Goal: Task Accomplishment & Management: Use online tool/utility

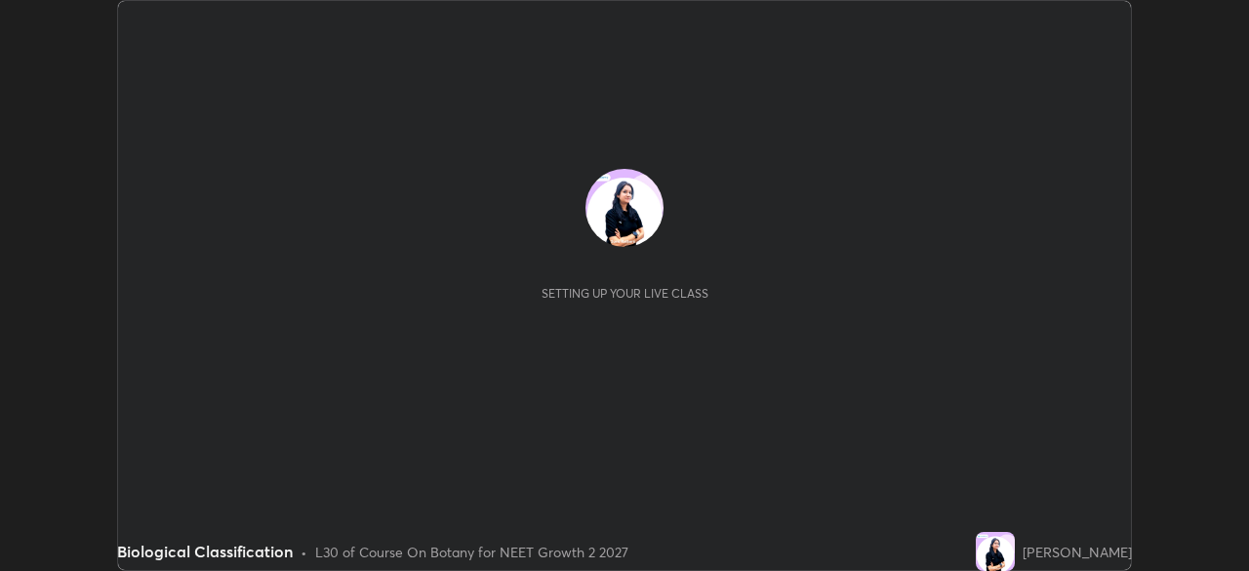
scroll to position [571, 1248]
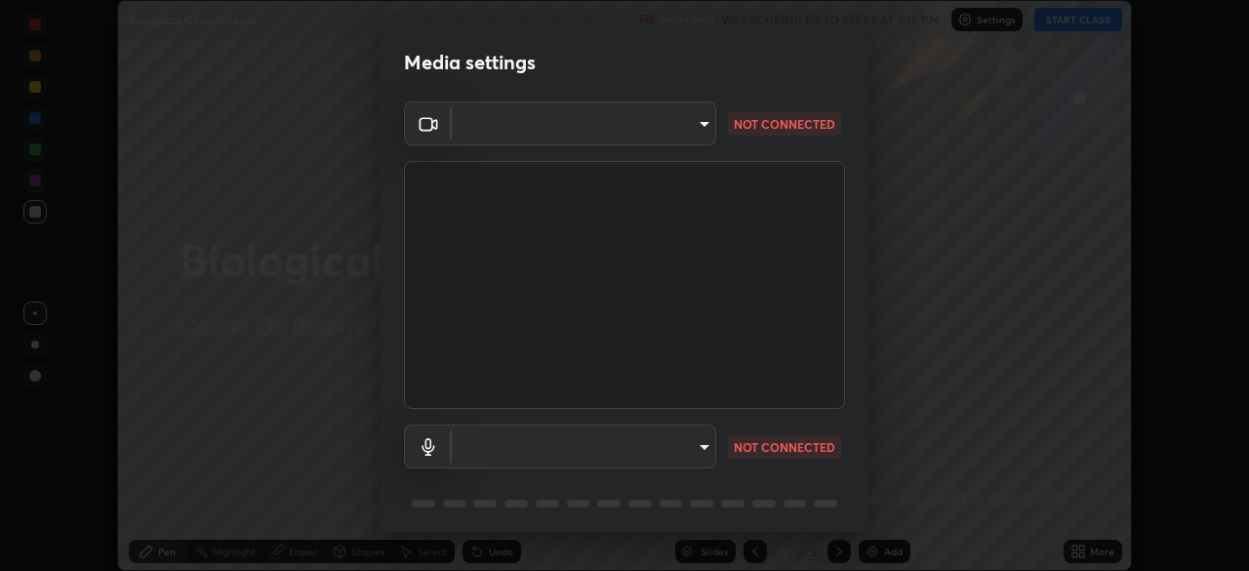
type input "1f9a14f4e709457ebf112205797e18a3e67481265364eba5019e6b99b7ce7553"
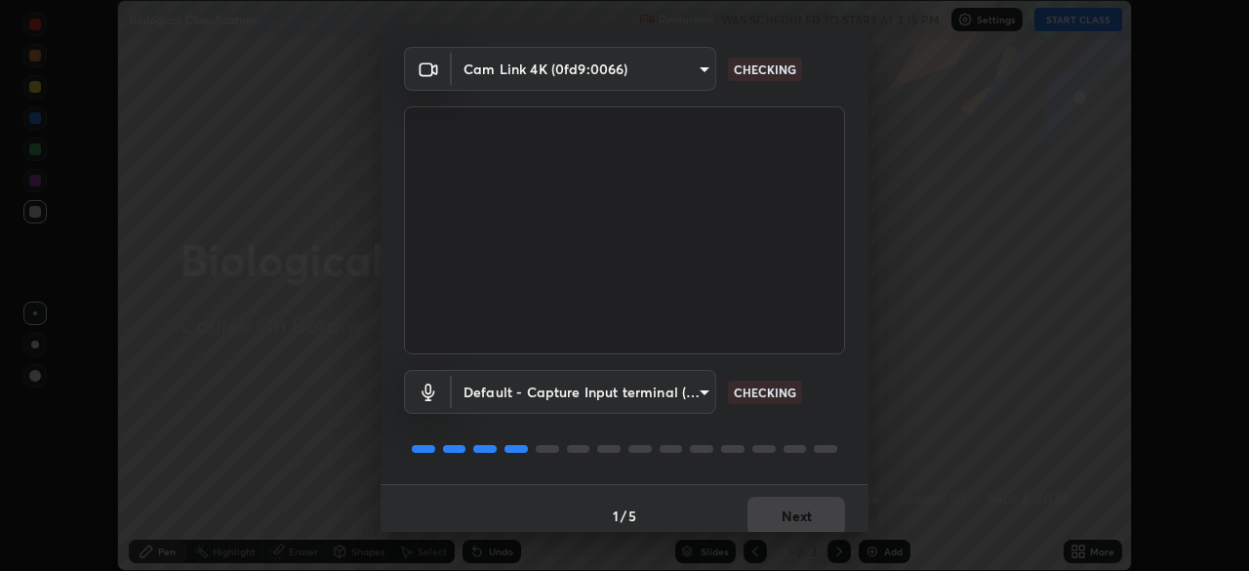
scroll to position [69, 0]
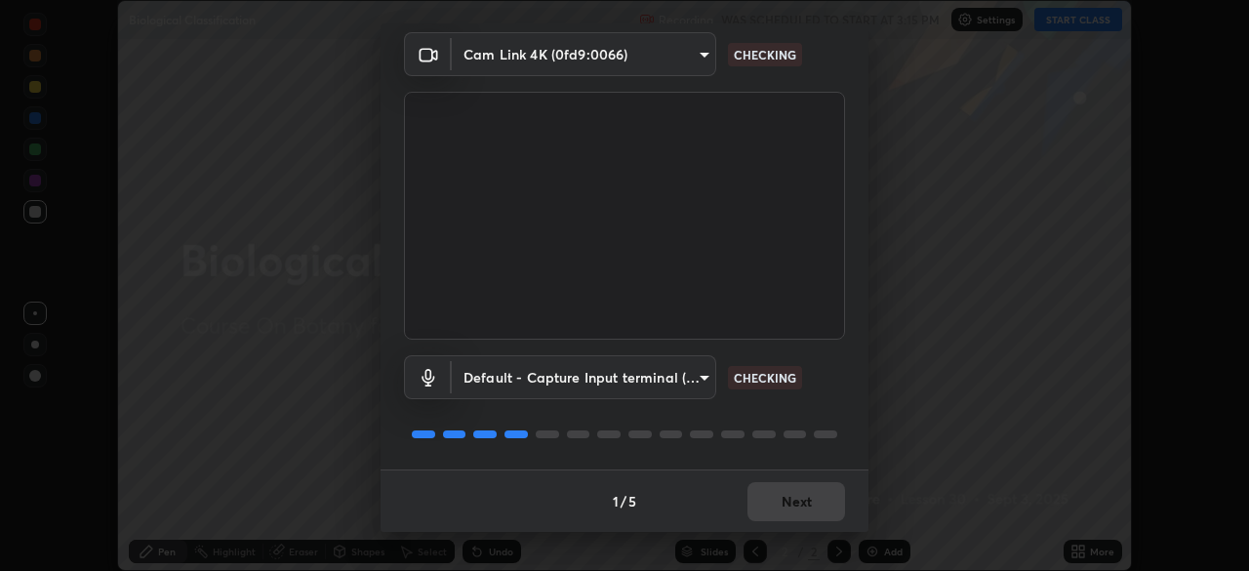
click at [695, 372] on body "Erase all Biological Classification Recording WAS SCHEDULED TO START AT 3:15 PM…" at bounding box center [624, 285] width 1249 height 571
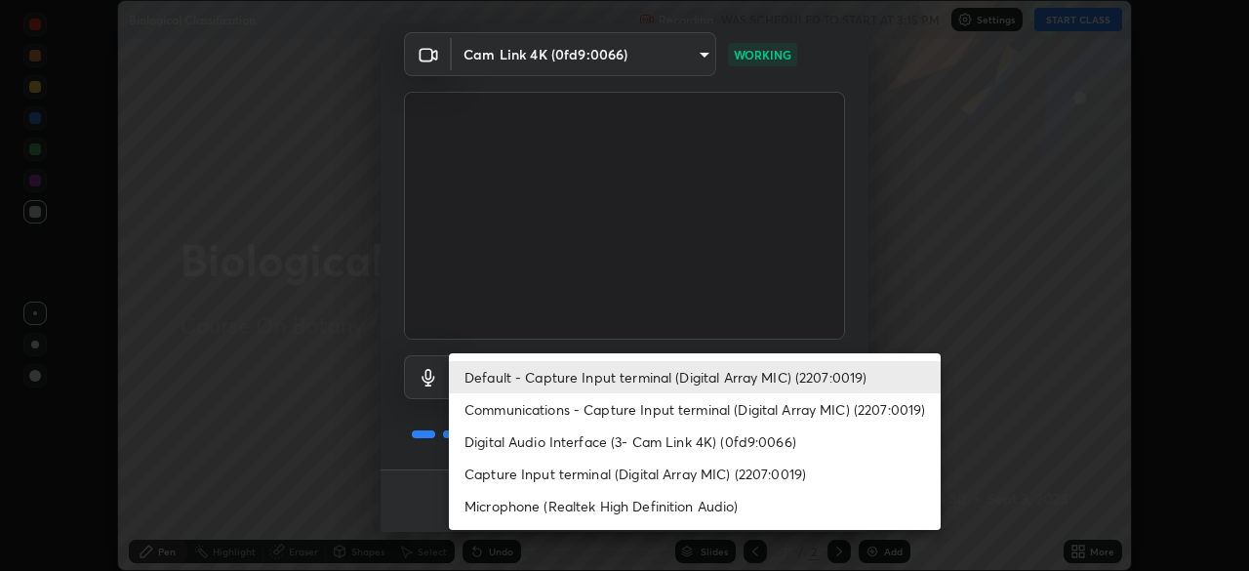
click at [702, 440] on li "Digital Audio Interface (3- Cam Link 4K) (0fd9:0066)" at bounding box center [695, 442] width 492 height 32
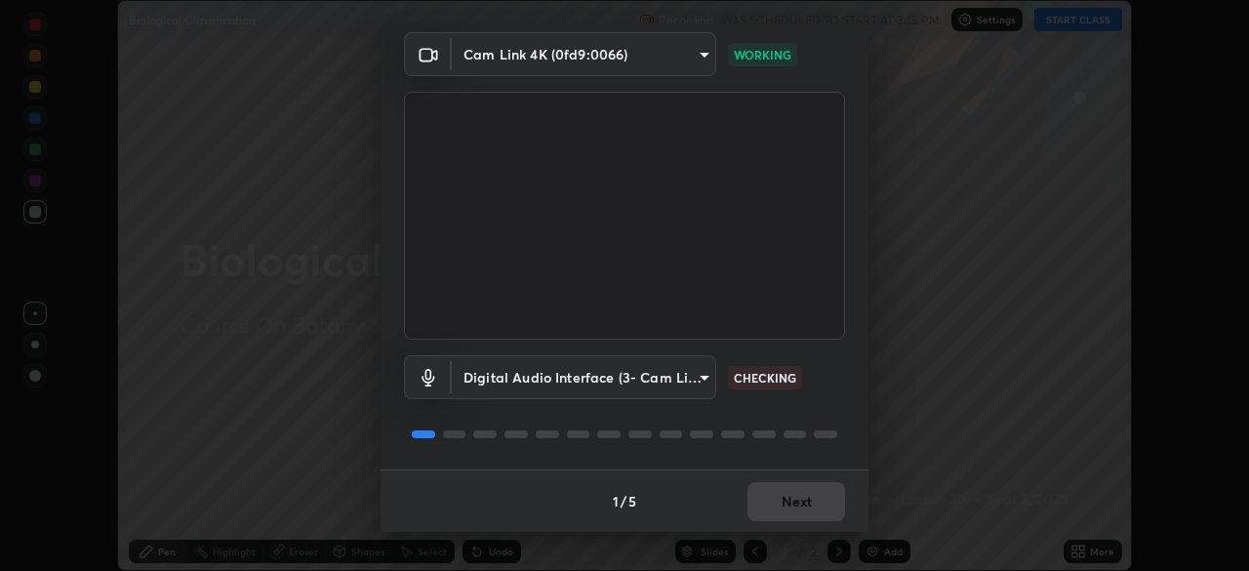
click at [700, 380] on body "Erase all Biological Classification Recording WAS SCHEDULED TO START AT 3:15 PM…" at bounding box center [624, 285] width 1249 height 571
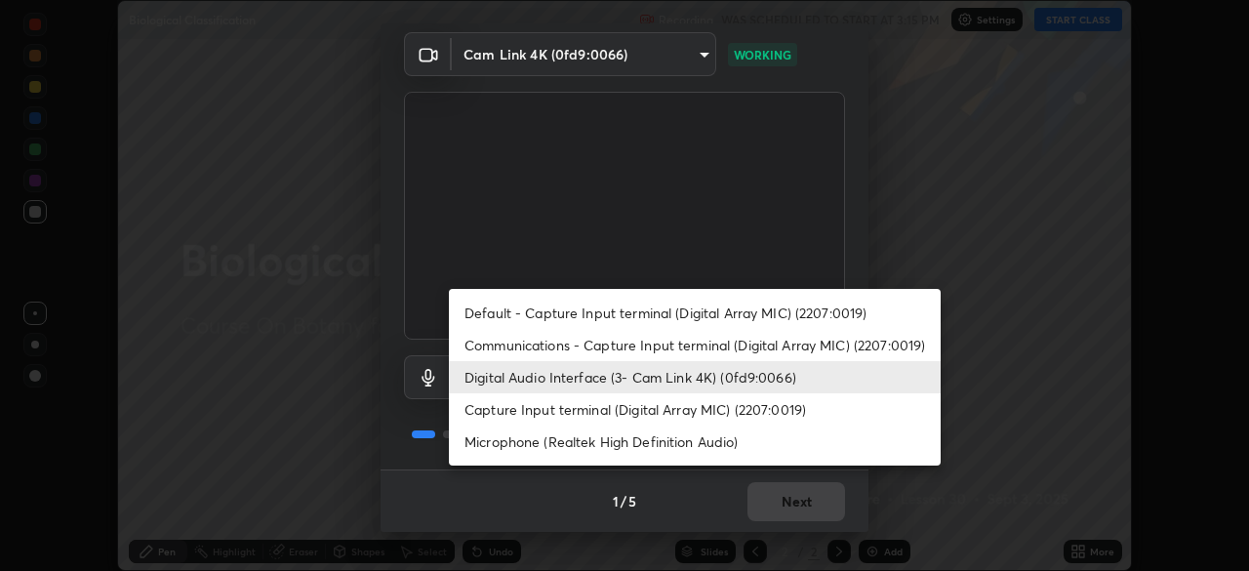
click at [715, 315] on li "Default - Capture Input terminal (Digital Array MIC) (2207:0019)" at bounding box center [695, 313] width 492 height 32
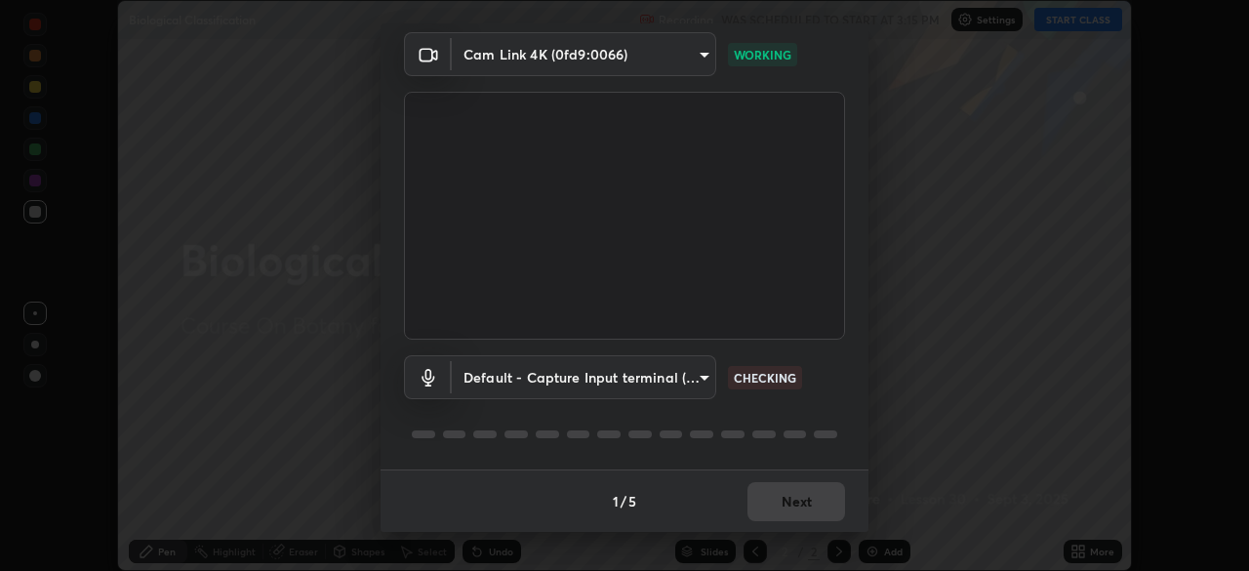
type input "default"
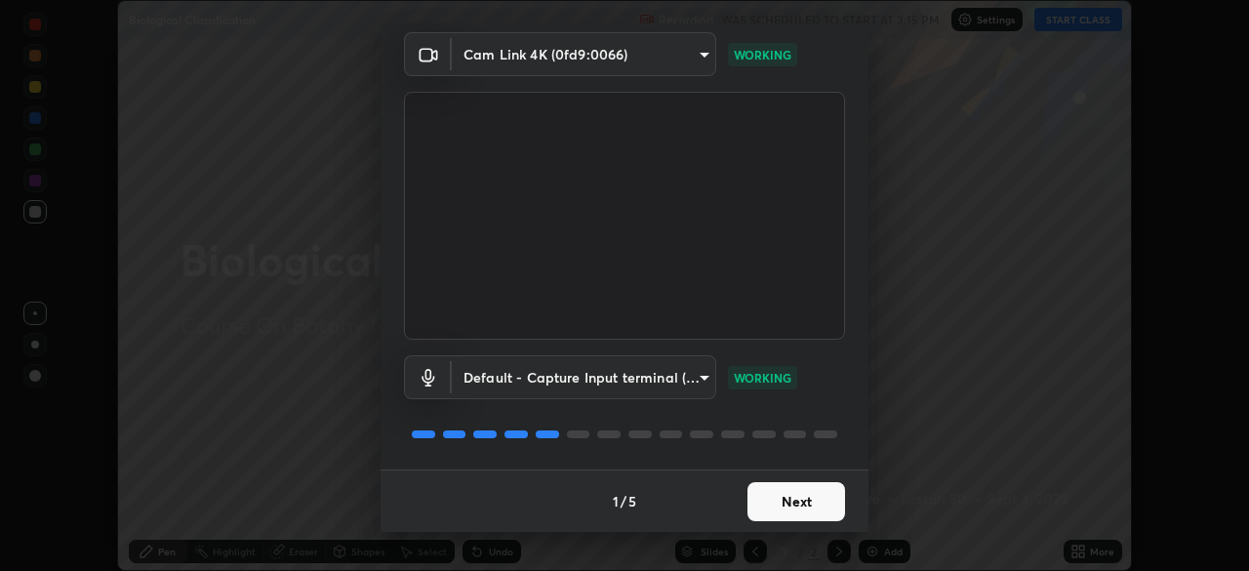
click at [789, 507] on button "Next" at bounding box center [797, 501] width 98 height 39
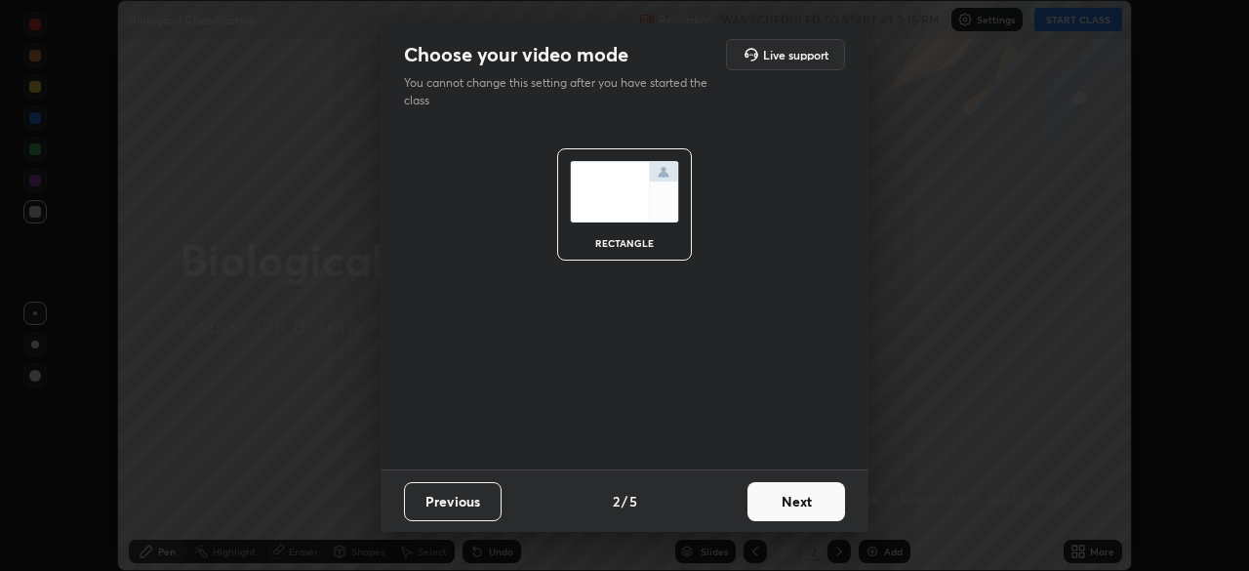
click at [795, 505] on button "Next" at bounding box center [797, 501] width 98 height 39
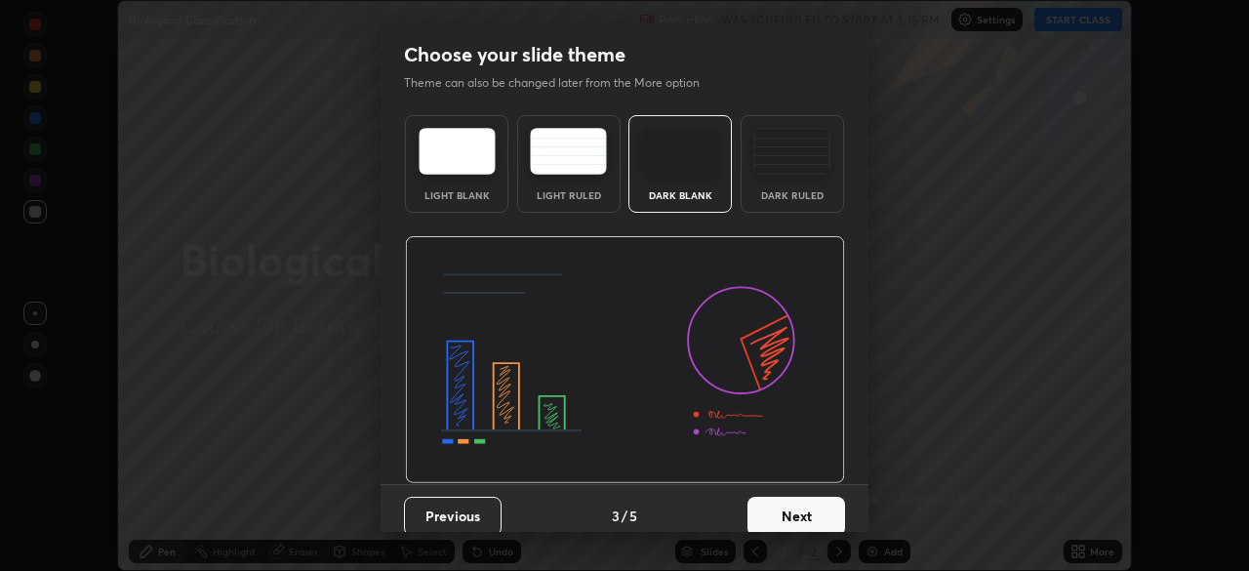
click at [807, 514] on button "Next" at bounding box center [797, 516] width 98 height 39
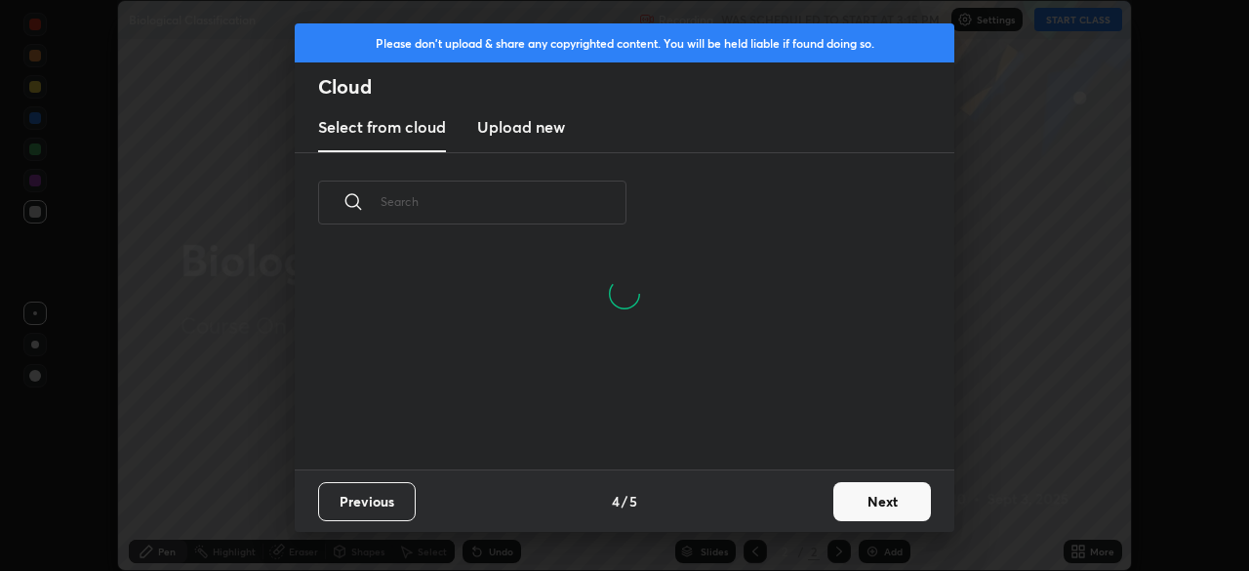
click at [862, 509] on button "Next" at bounding box center [883, 501] width 98 height 39
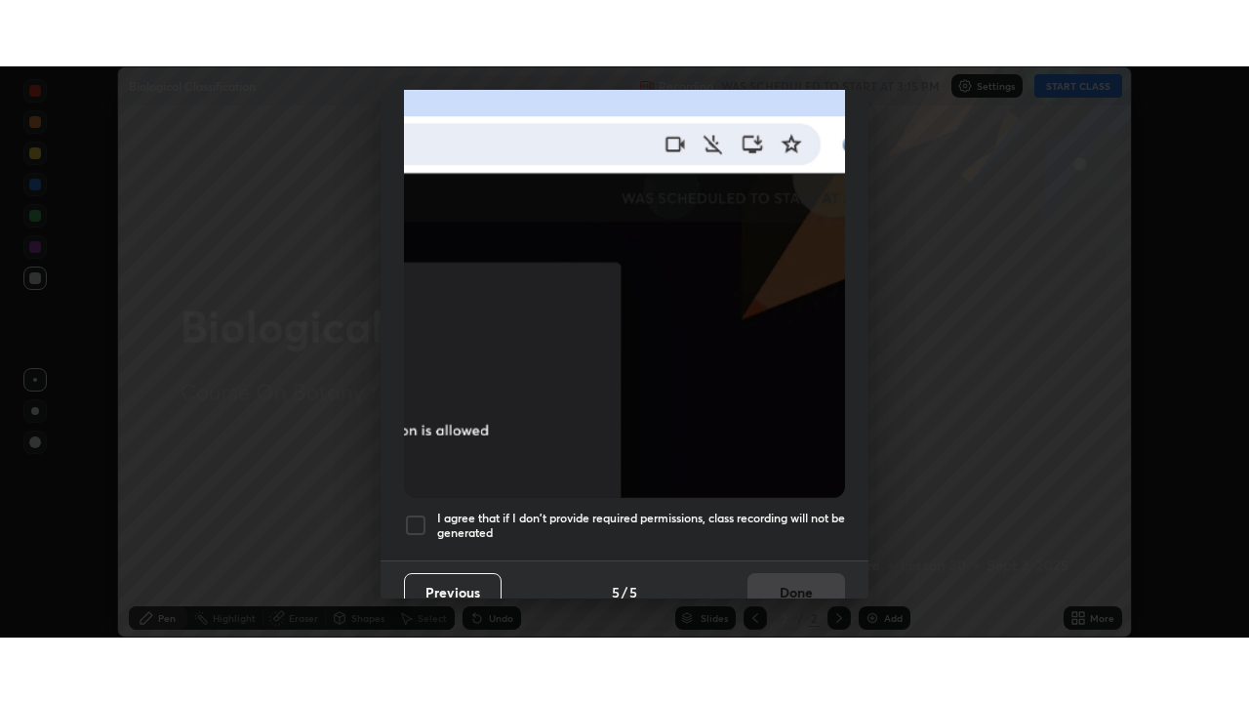
scroll to position [468, 0]
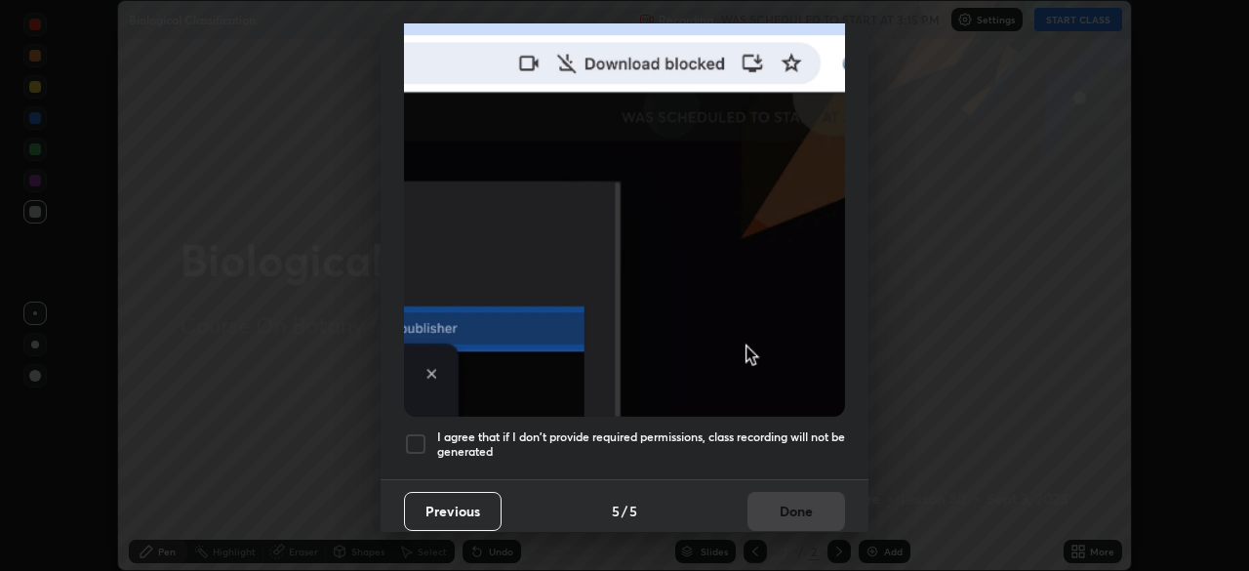
click at [410, 439] on div at bounding box center [415, 443] width 23 height 23
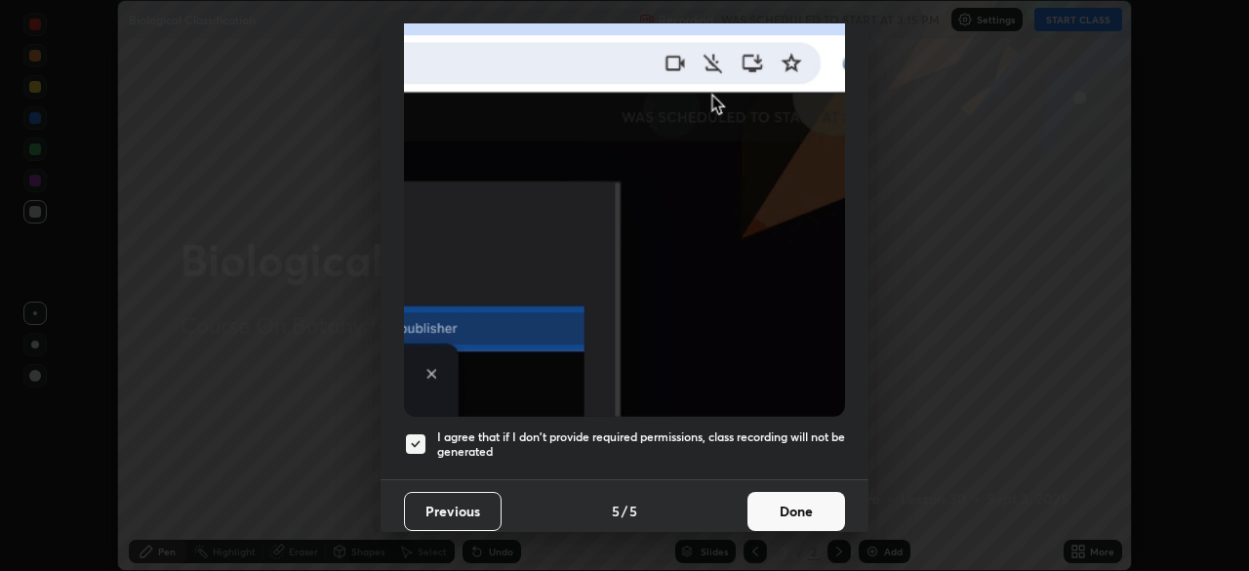
click at [792, 499] on button "Done" at bounding box center [797, 511] width 98 height 39
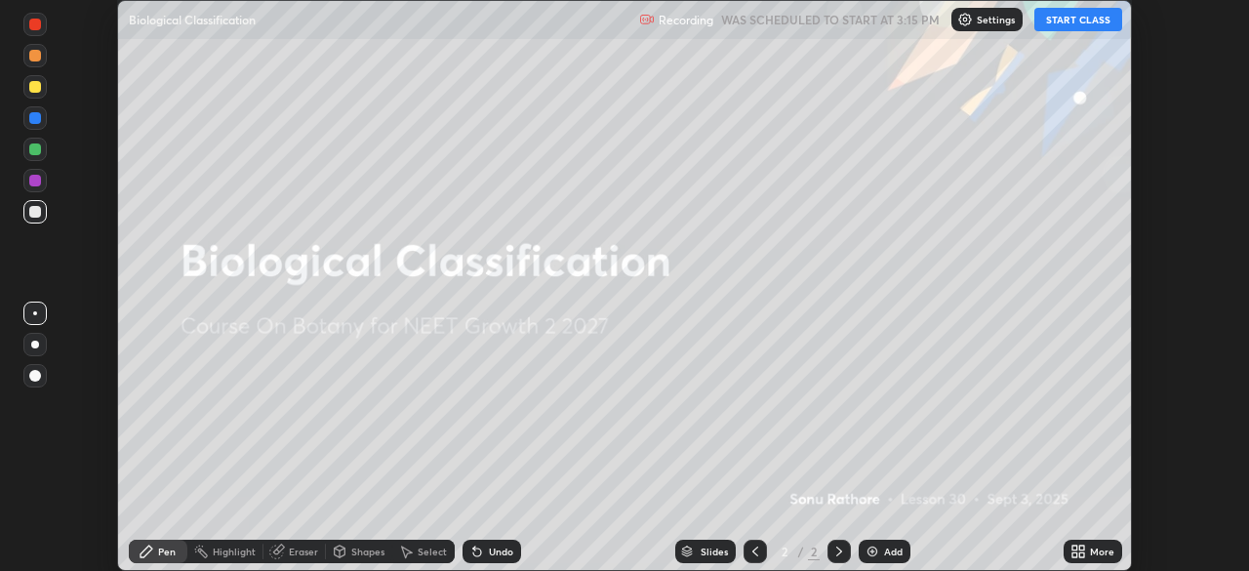
click at [1081, 554] on icon at bounding box center [1082, 554] width 5 height 5
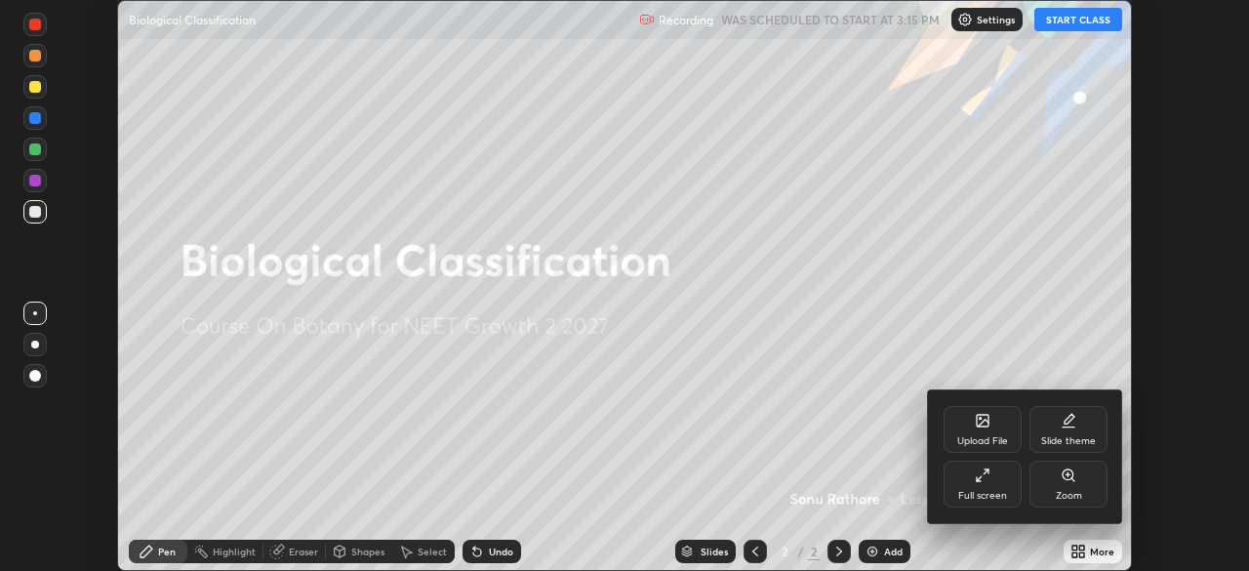
click at [987, 486] on div "Full screen" at bounding box center [983, 484] width 78 height 47
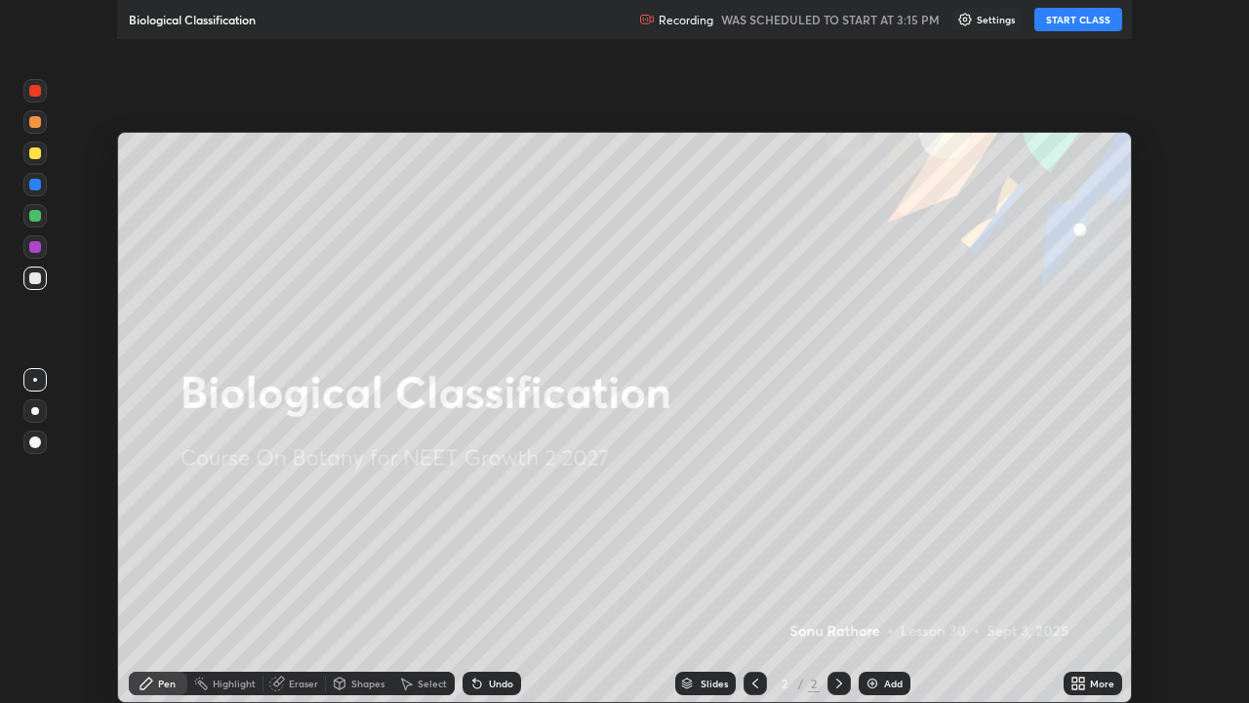
scroll to position [703, 1249]
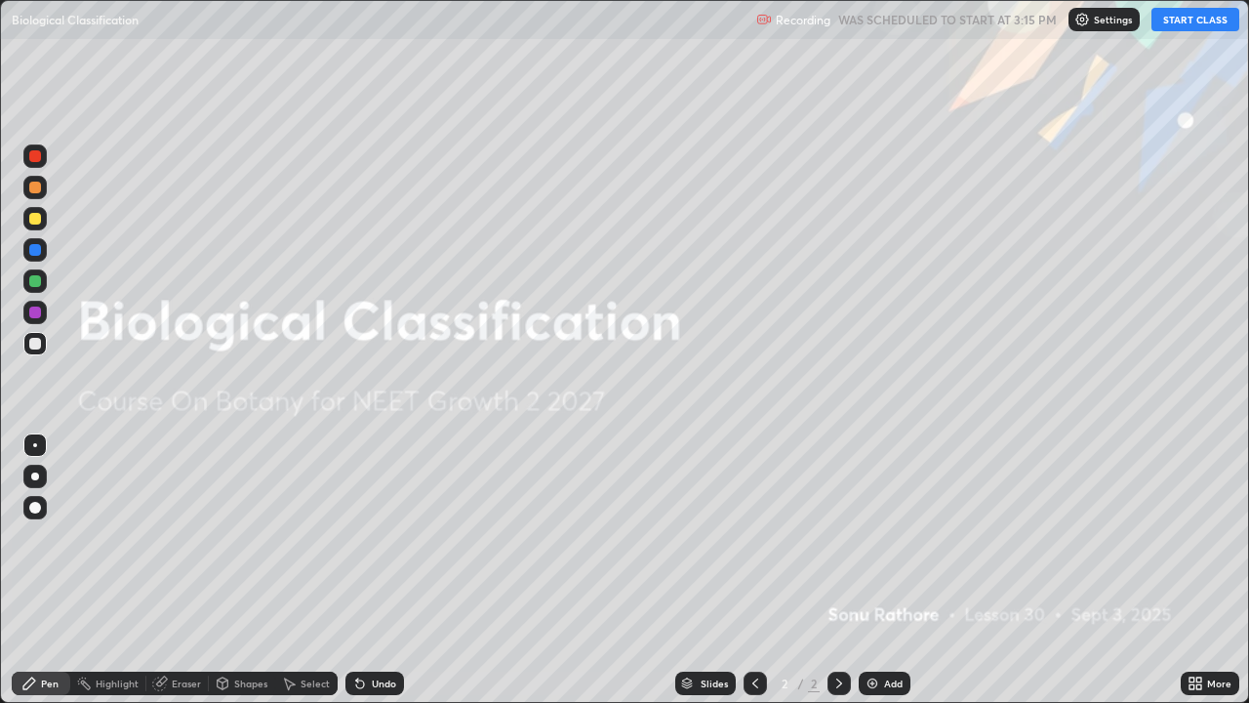
click at [1202, 17] on button "START CLASS" at bounding box center [1196, 19] width 88 height 23
click at [839, 570] on icon at bounding box center [839, 683] width 6 height 10
click at [884, 570] on div "Add" at bounding box center [893, 683] width 19 height 10
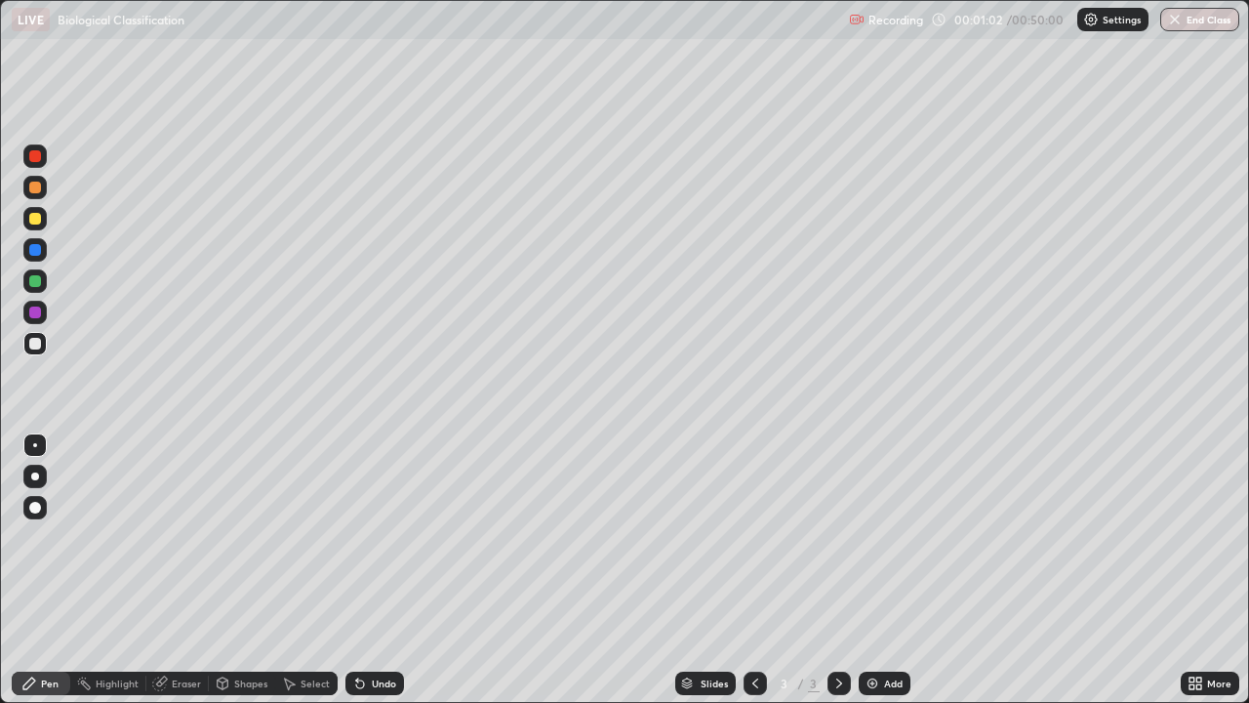
click at [30, 223] on div at bounding box center [35, 219] width 12 height 12
click at [971, 169] on button "Undo" at bounding box center [992, 177] width 57 height 23
click at [190, 570] on div "Eraser" at bounding box center [186, 683] width 29 height 10
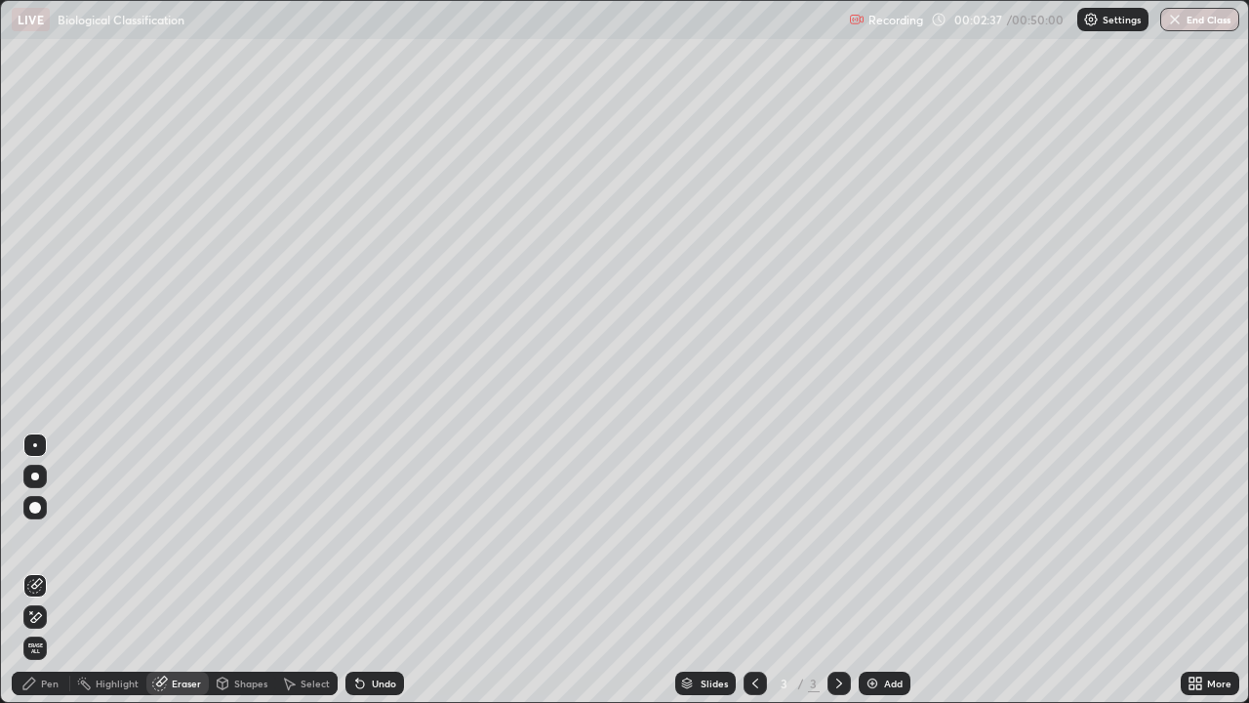
click at [31, 570] on icon at bounding box center [31, 612] width 2 height 2
click at [47, 570] on div "Pen" at bounding box center [50, 683] width 18 height 10
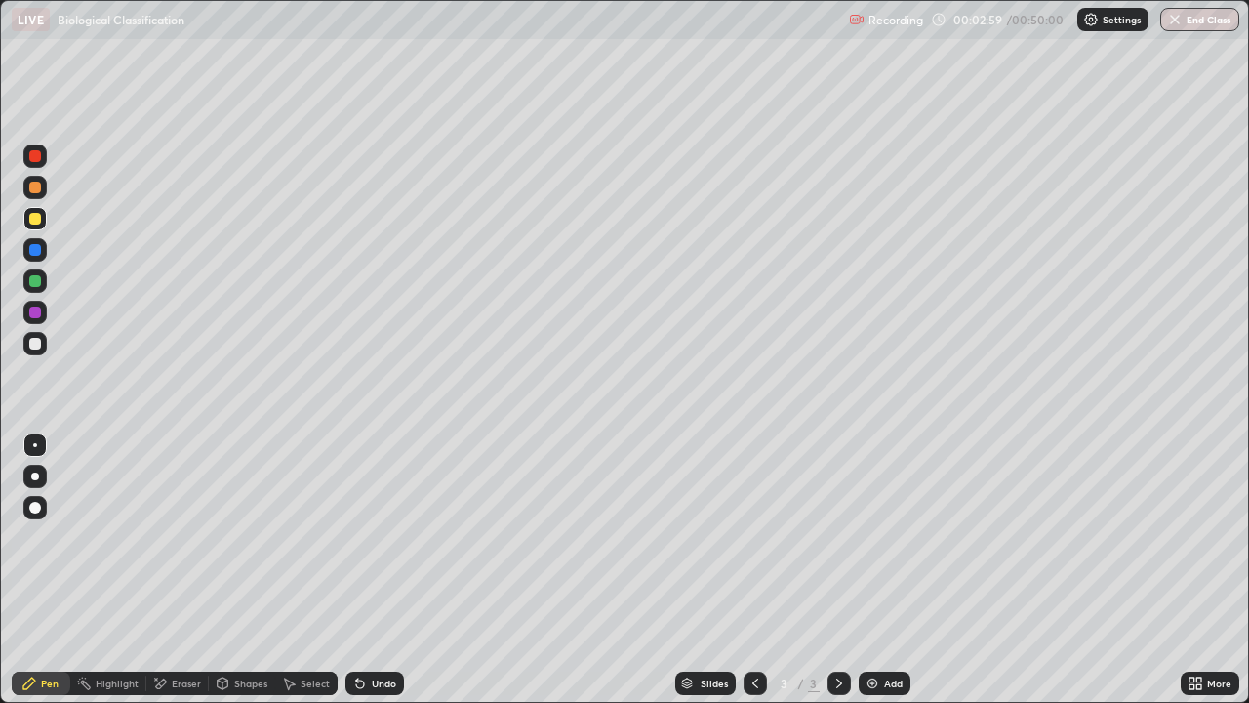
click at [34, 341] on div at bounding box center [35, 344] width 12 height 12
click at [877, 570] on div "Add" at bounding box center [885, 683] width 52 height 23
click at [38, 342] on div at bounding box center [35, 344] width 12 height 12
click at [188, 570] on div "Eraser" at bounding box center [177, 683] width 62 height 23
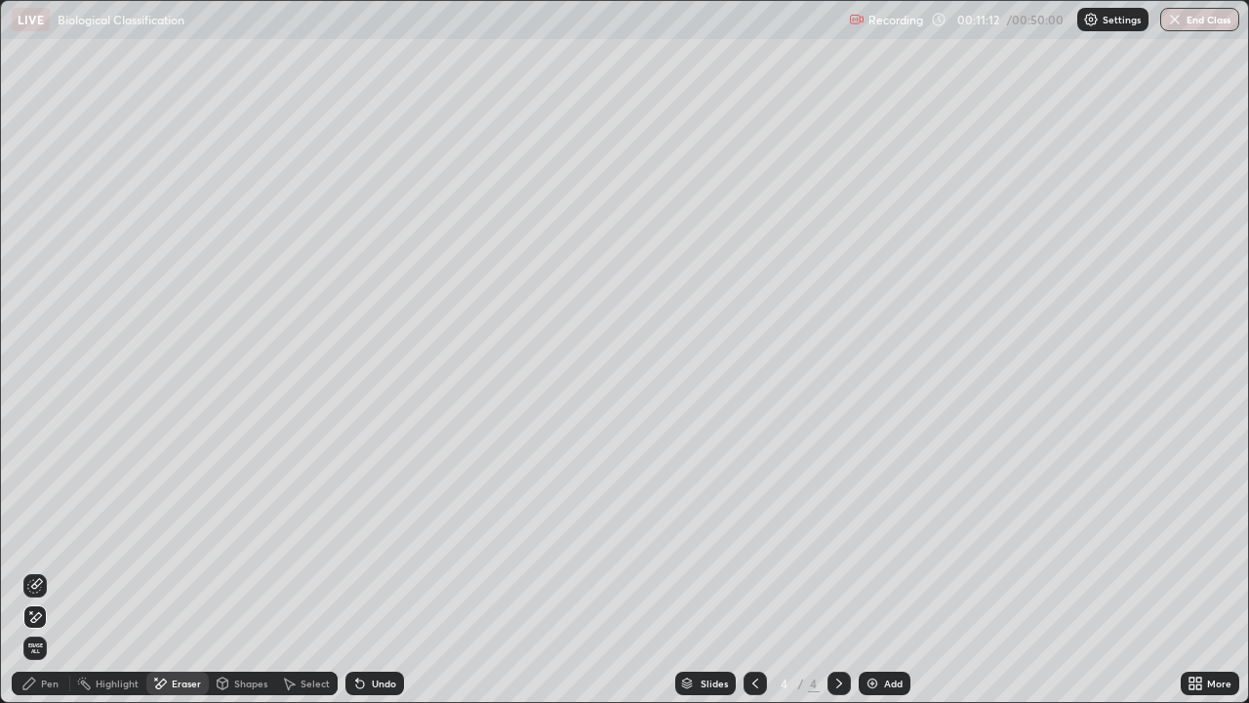
click at [38, 570] on icon at bounding box center [35, 586] width 16 height 16
click at [49, 570] on div "Pen" at bounding box center [50, 683] width 18 height 10
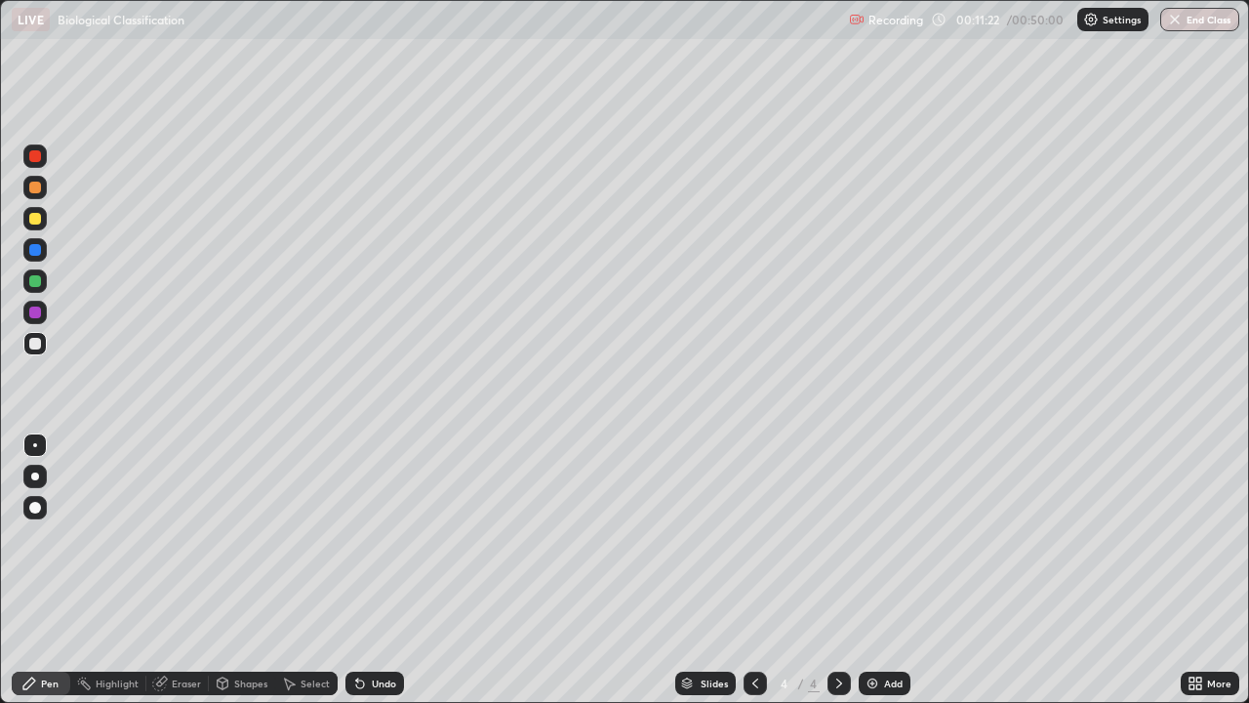
click at [186, 570] on div "Eraser" at bounding box center [186, 683] width 29 height 10
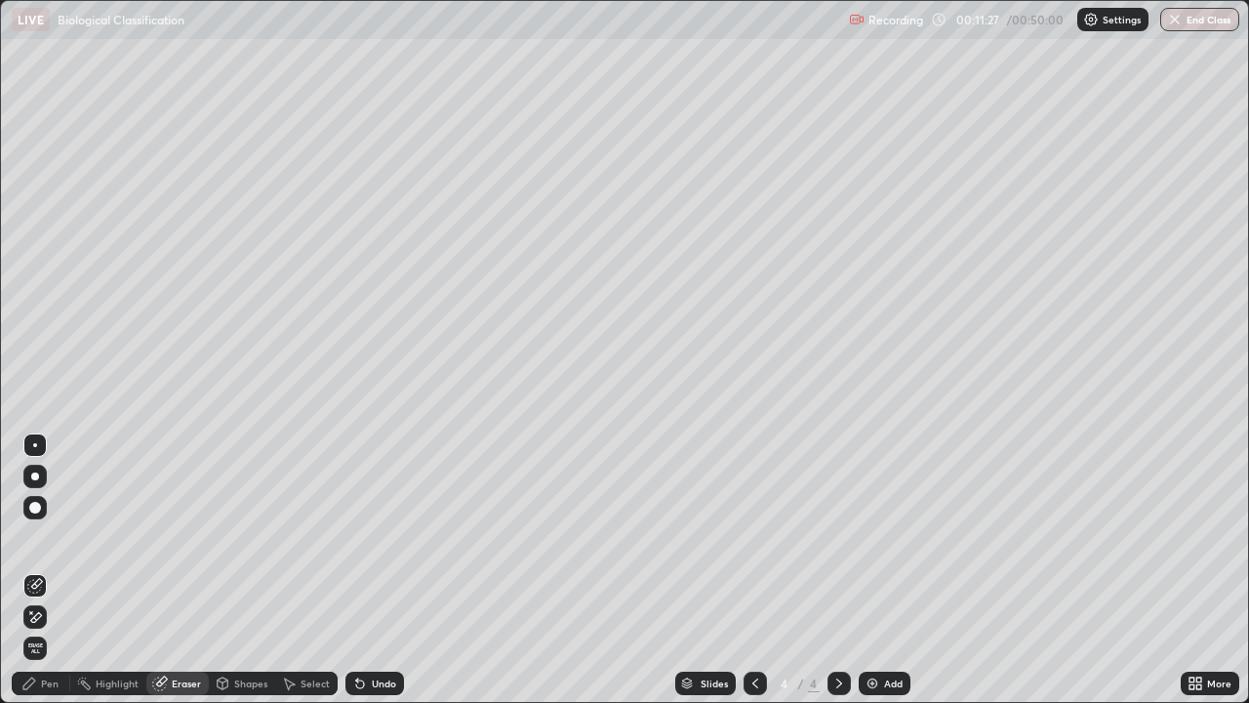
click at [56, 570] on div "Pen" at bounding box center [50, 683] width 18 height 10
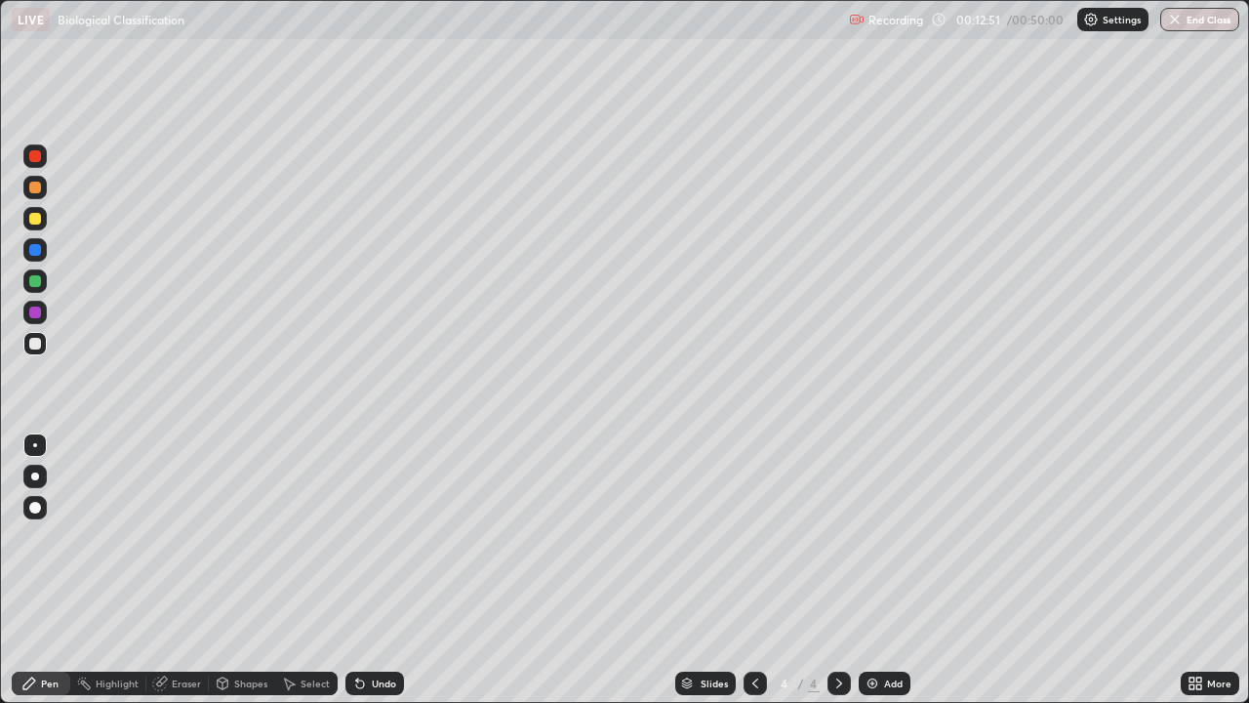
click at [752, 570] on icon at bounding box center [756, 683] width 16 height 16
click at [837, 570] on icon at bounding box center [840, 683] width 16 height 16
click at [755, 570] on icon at bounding box center [756, 683] width 16 height 16
click at [839, 570] on icon at bounding box center [840, 683] width 16 height 16
click at [884, 570] on div "Add" at bounding box center [893, 683] width 19 height 10
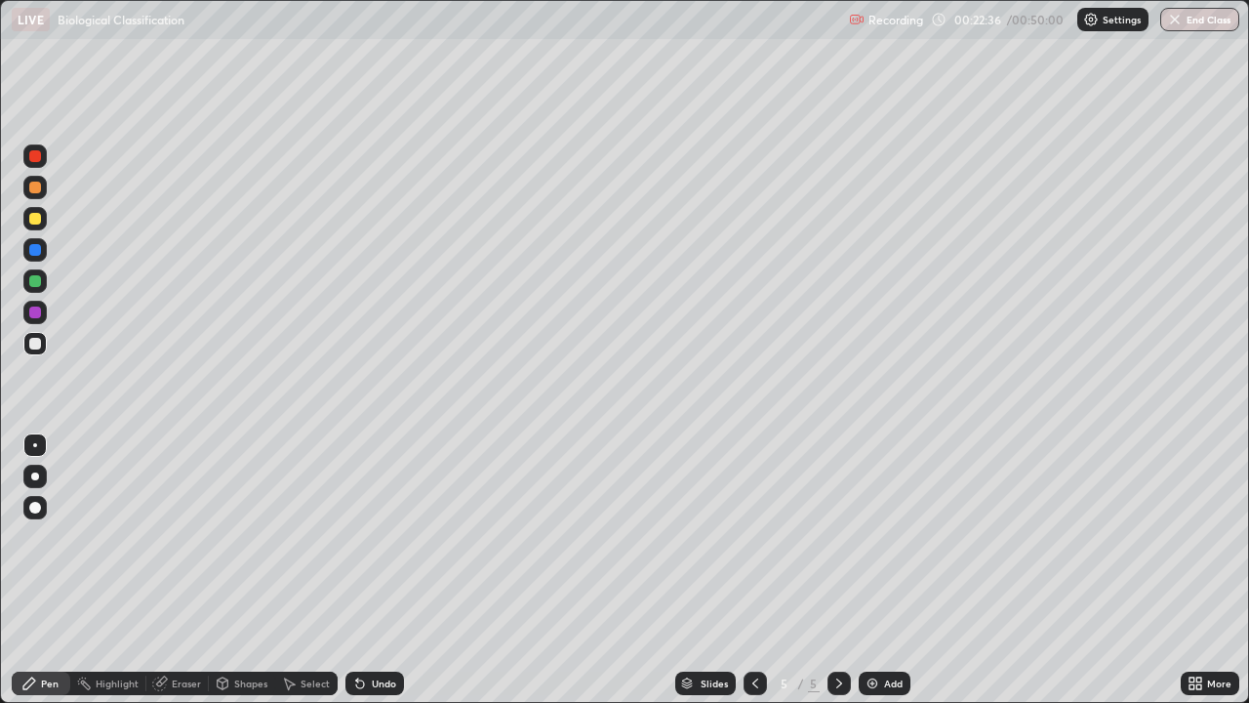
click at [38, 222] on div at bounding box center [35, 219] width 12 height 12
click at [36, 342] on div at bounding box center [35, 344] width 12 height 12
click at [192, 570] on div "Eraser" at bounding box center [186, 683] width 29 height 10
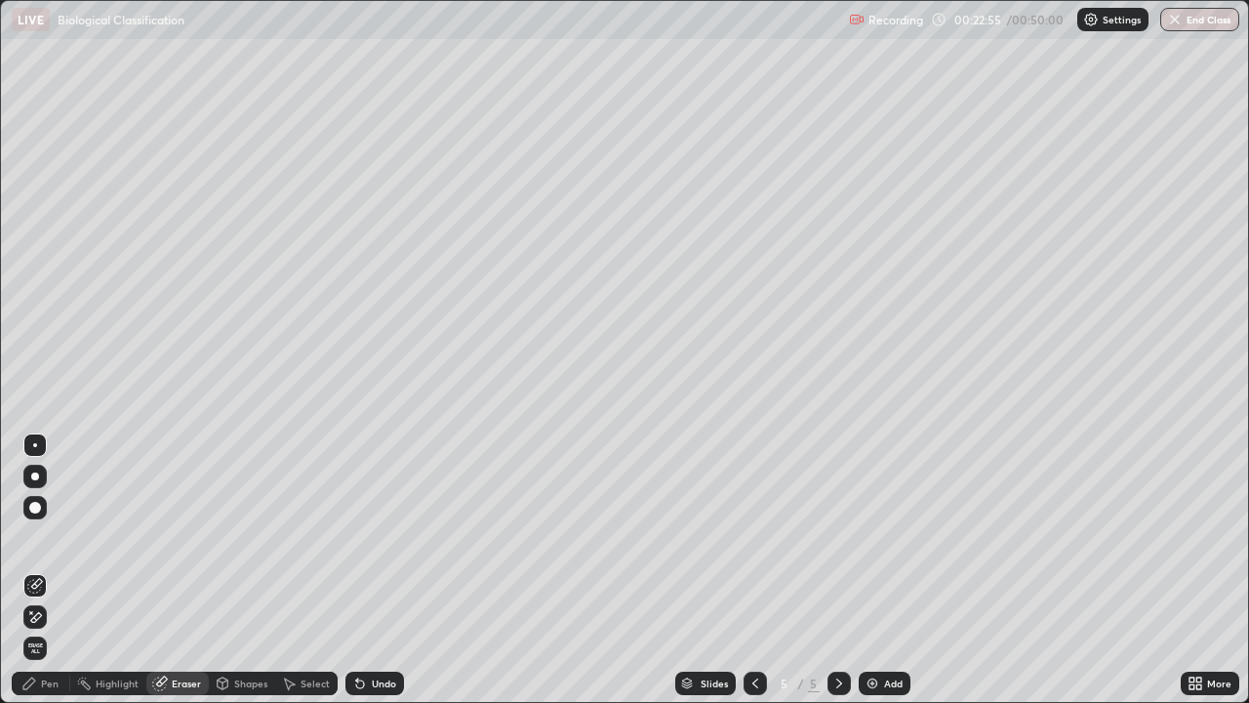
click at [62, 570] on div "Pen" at bounding box center [41, 683] width 59 height 23
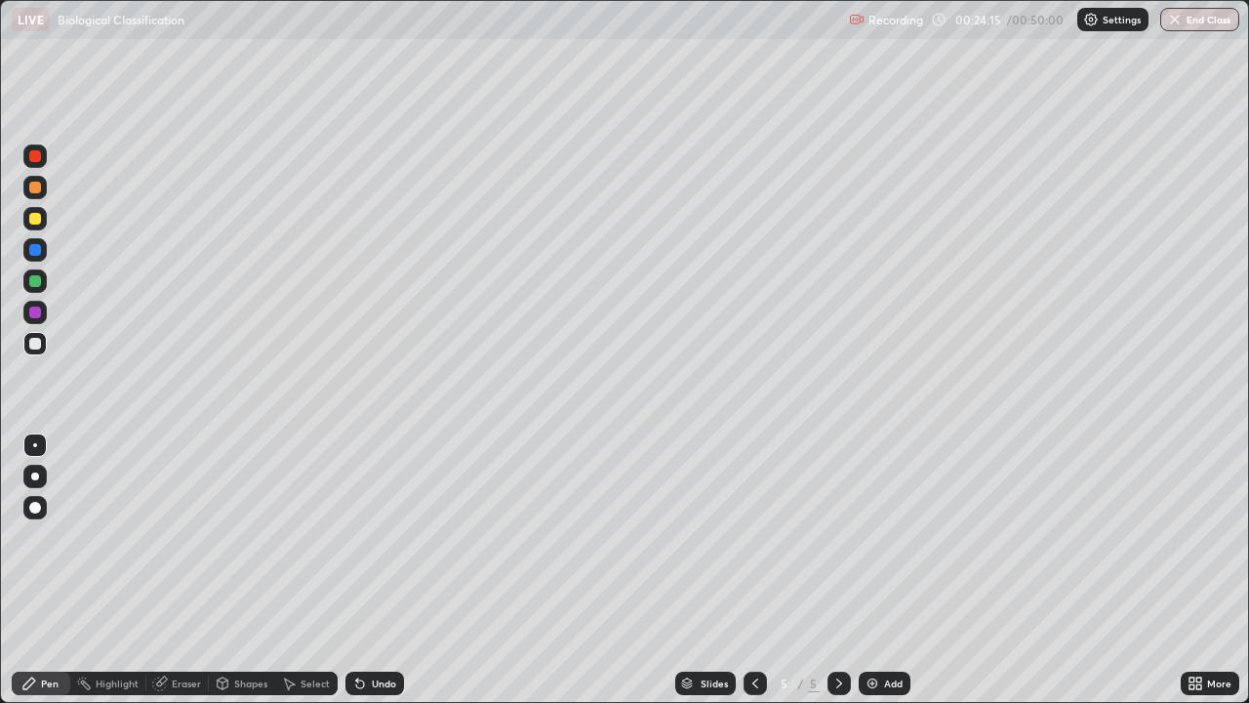
click at [187, 570] on div "Eraser" at bounding box center [186, 683] width 29 height 10
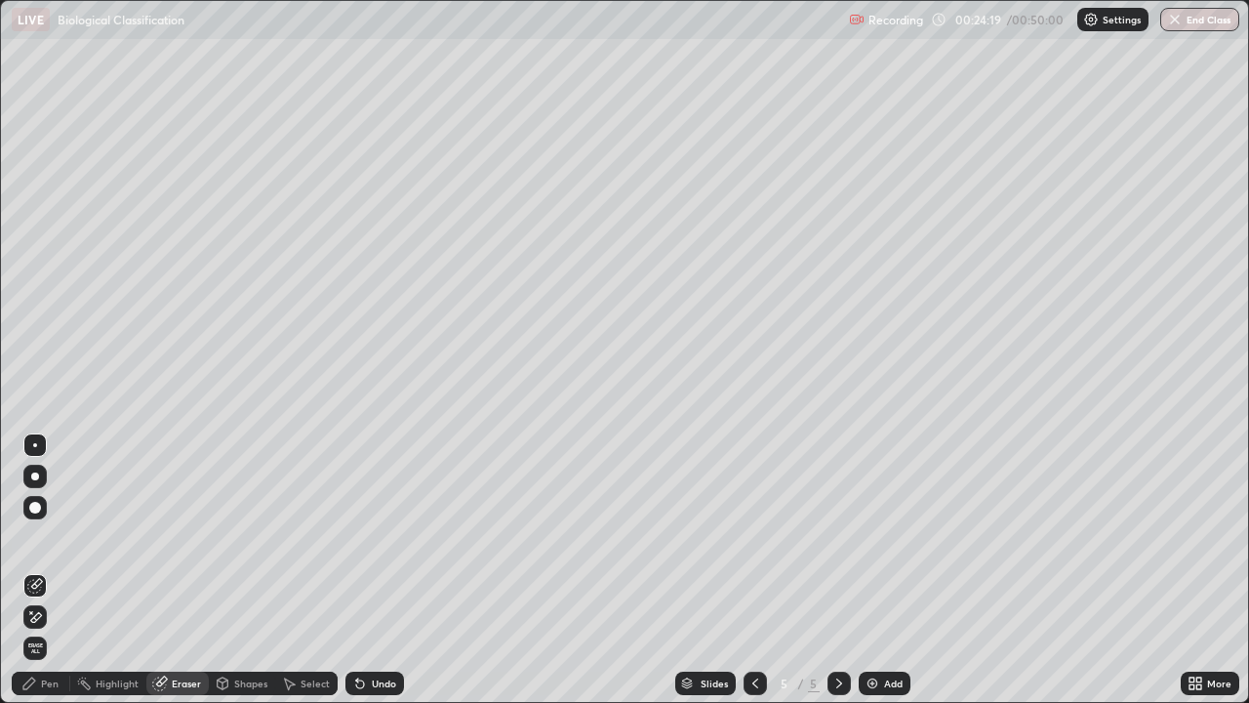
click at [47, 570] on div "Pen" at bounding box center [41, 683] width 59 height 23
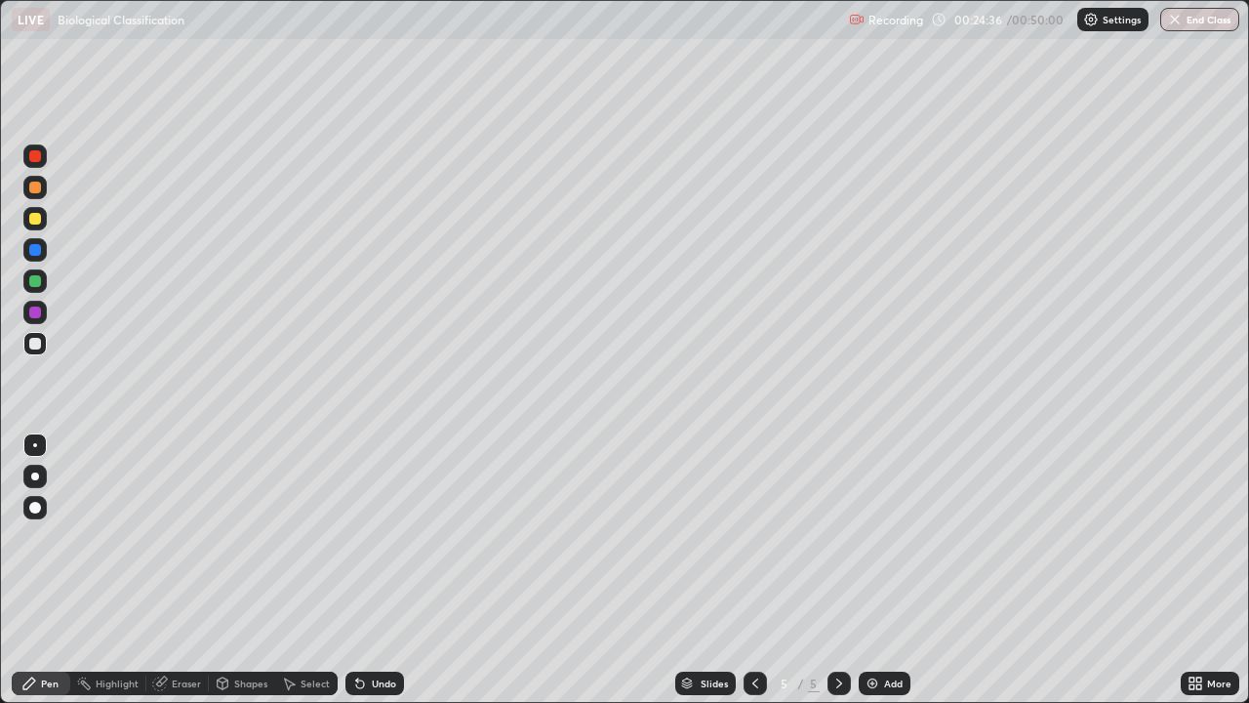
click at [35, 342] on div at bounding box center [35, 344] width 12 height 12
click at [184, 570] on div "Eraser" at bounding box center [186, 683] width 29 height 10
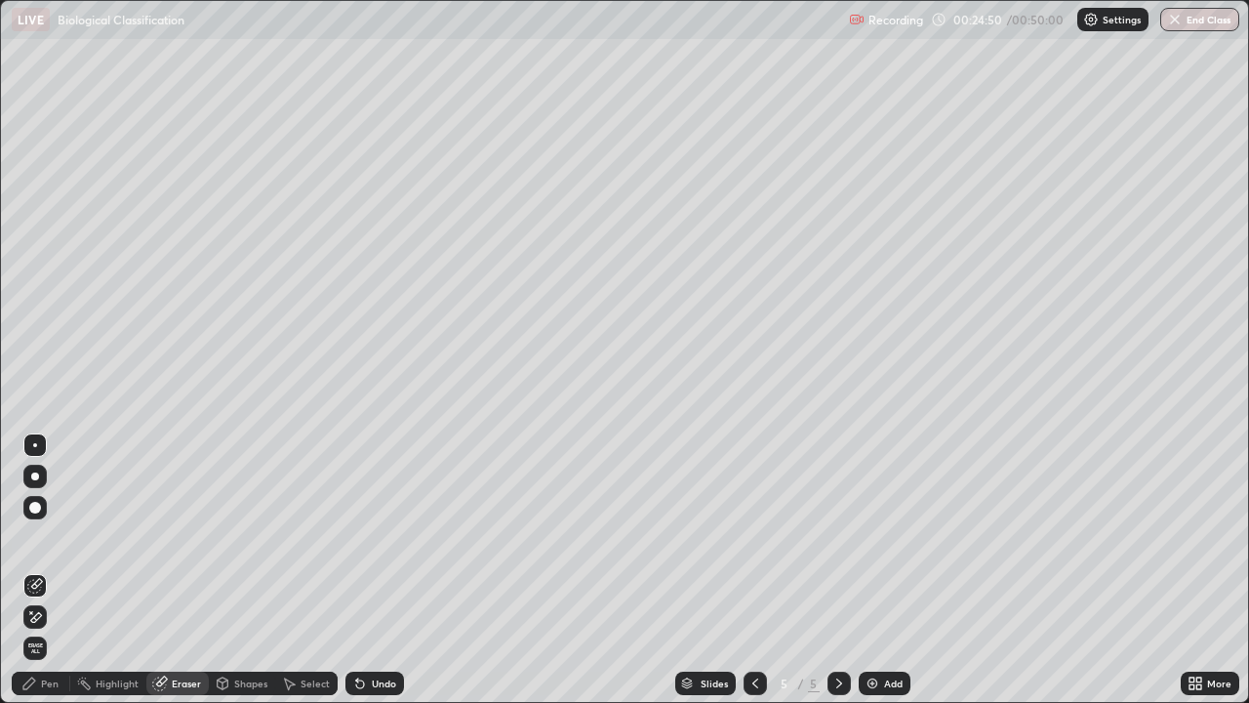
click at [59, 570] on div "Pen" at bounding box center [41, 683] width 59 height 23
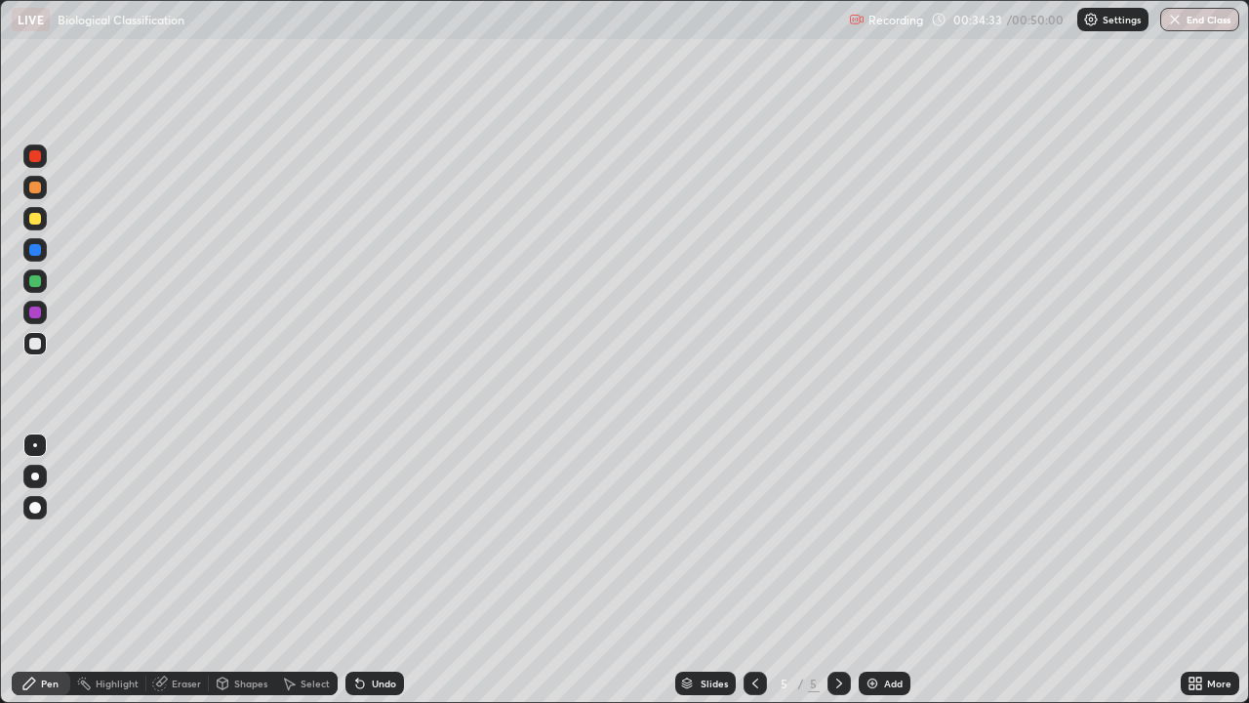
click at [1203, 13] on button "End Class" at bounding box center [1200, 19] width 79 height 23
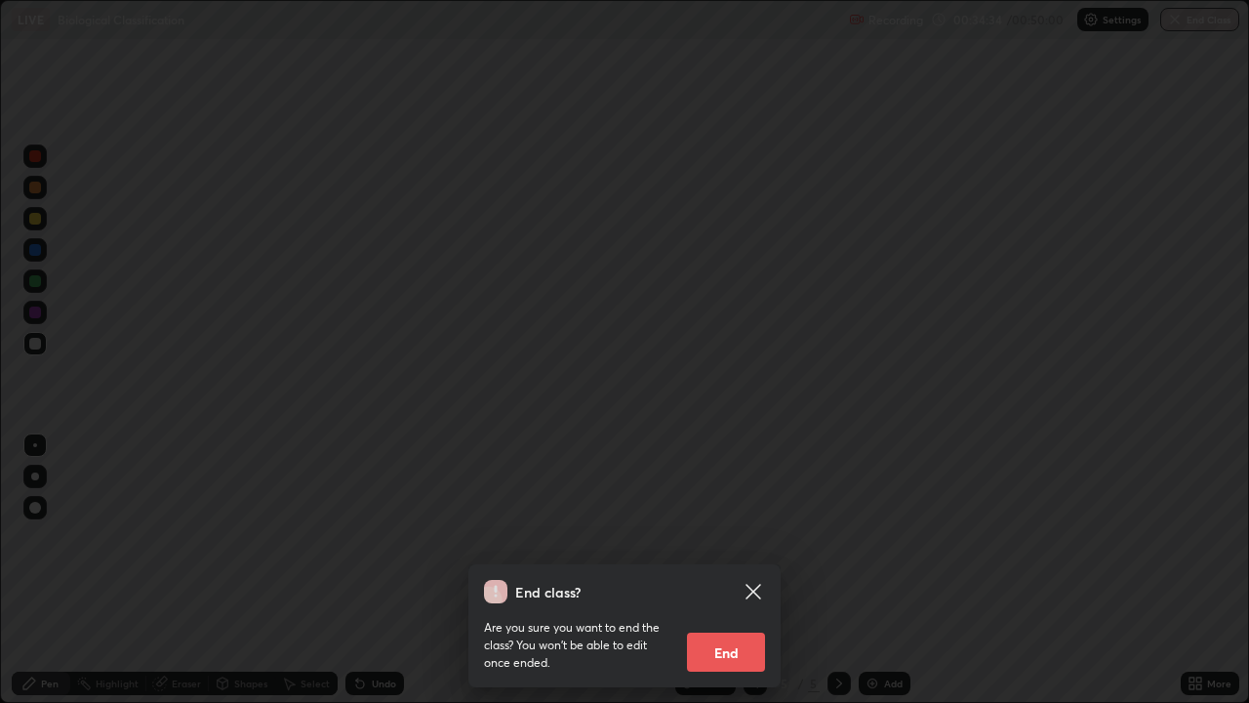
click at [714, 570] on button "End" at bounding box center [726, 651] width 78 height 39
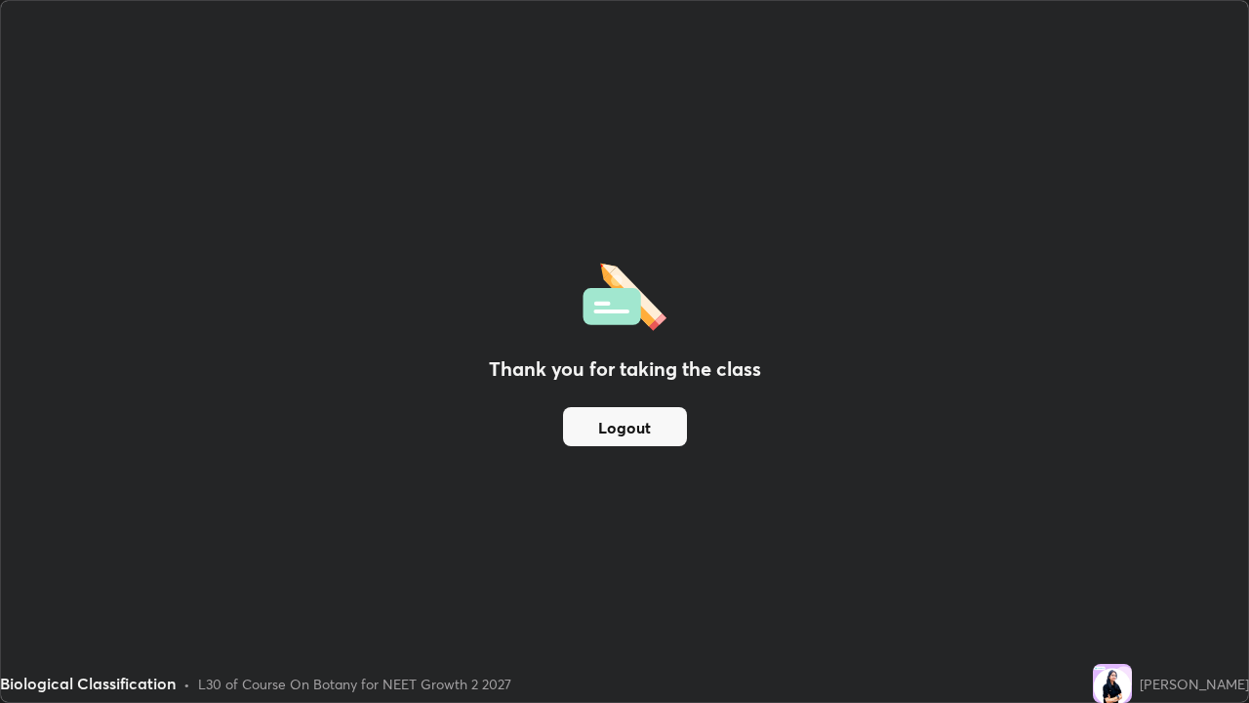
click at [622, 422] on button "Logout" at bounding box center [625, 426] width 124 height 39
